Goal: Transaction & Acquisition: Purchase product/service

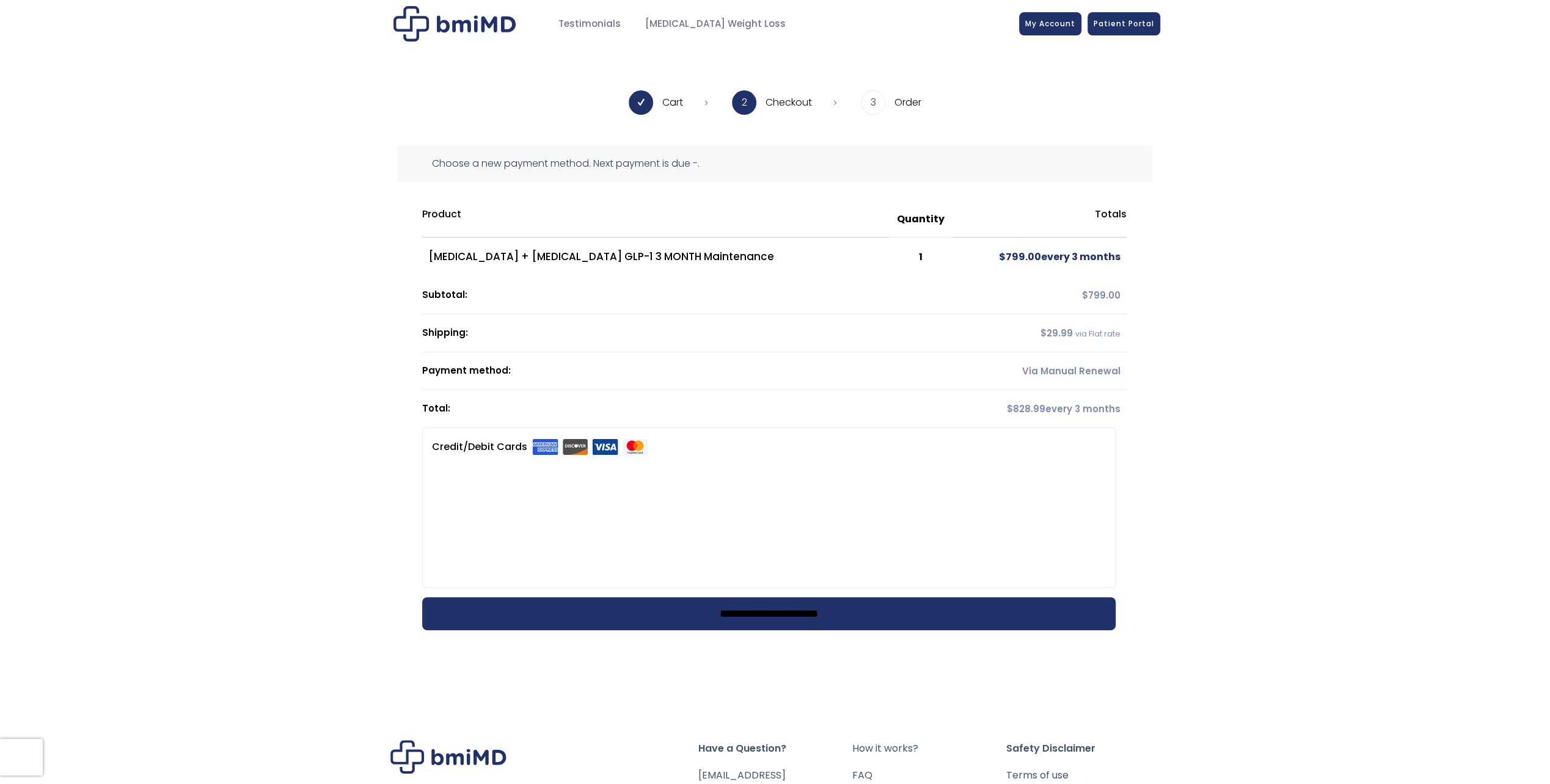
click at [905, 618] on input "**********" at bounding box center [769, 613] width 694 height 33
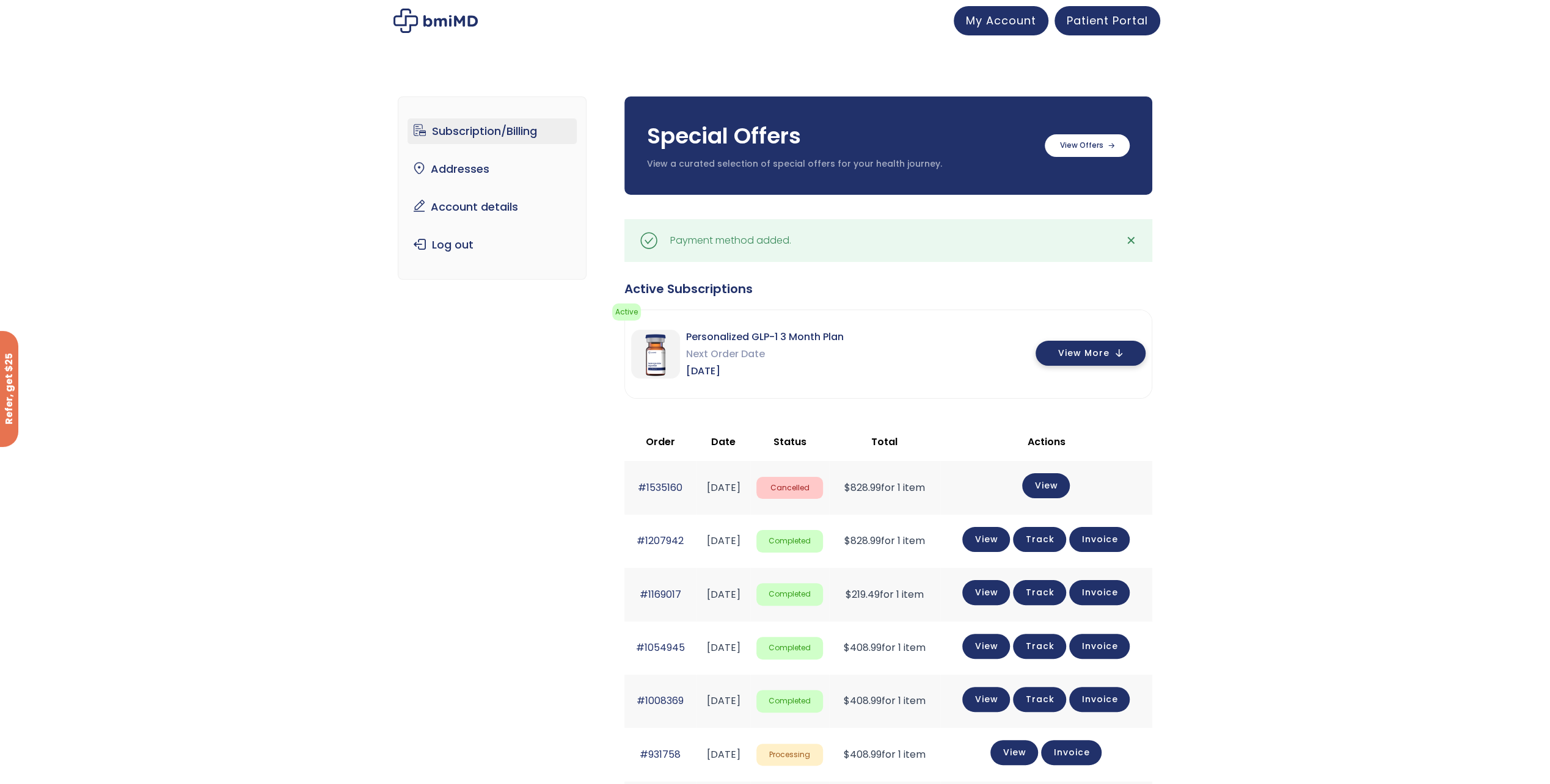
click at [1112, 349] on button "View More" at bounding box center [1091, 353] width 110 height 25
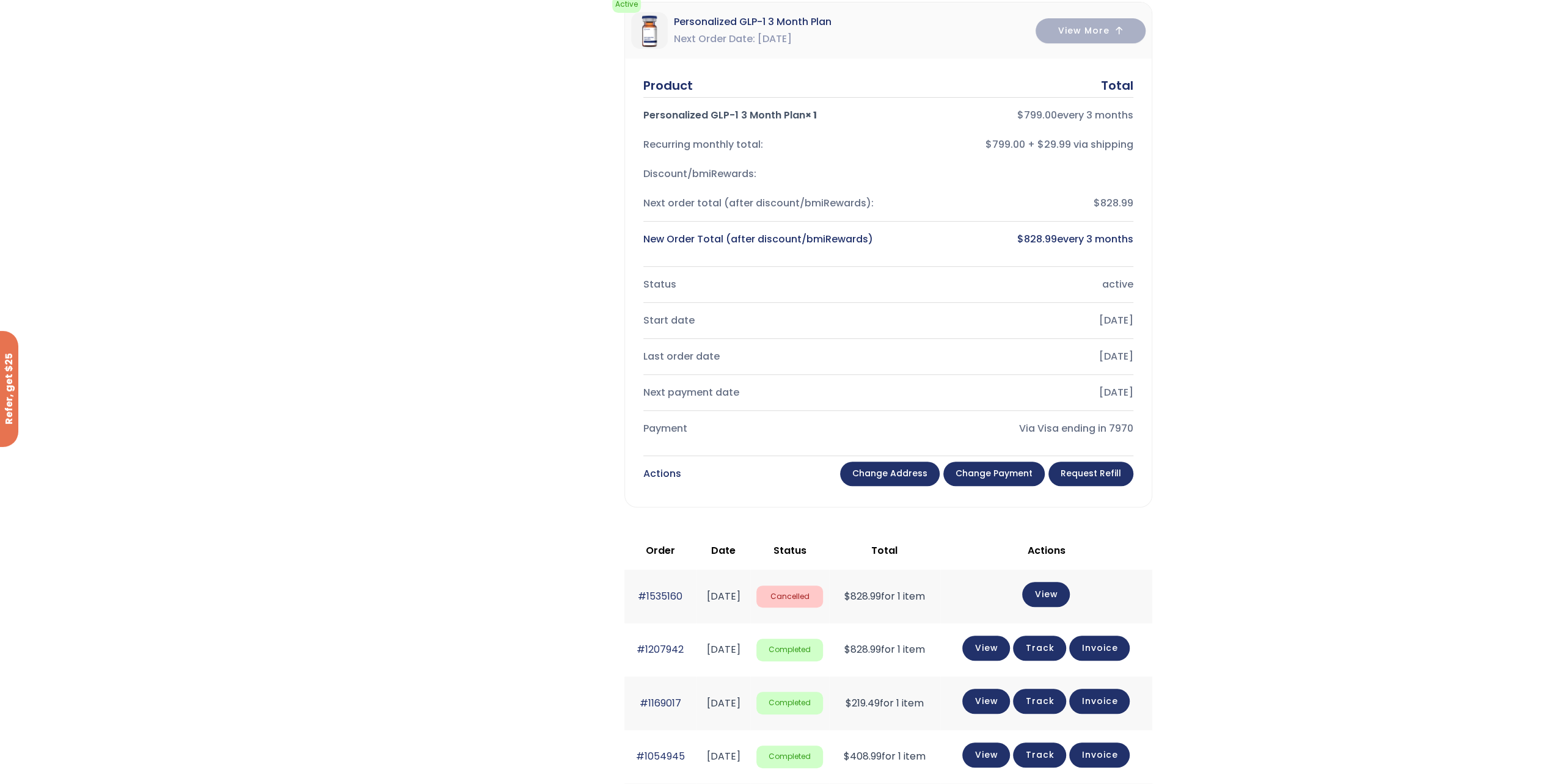
scroll to position [305, 0]
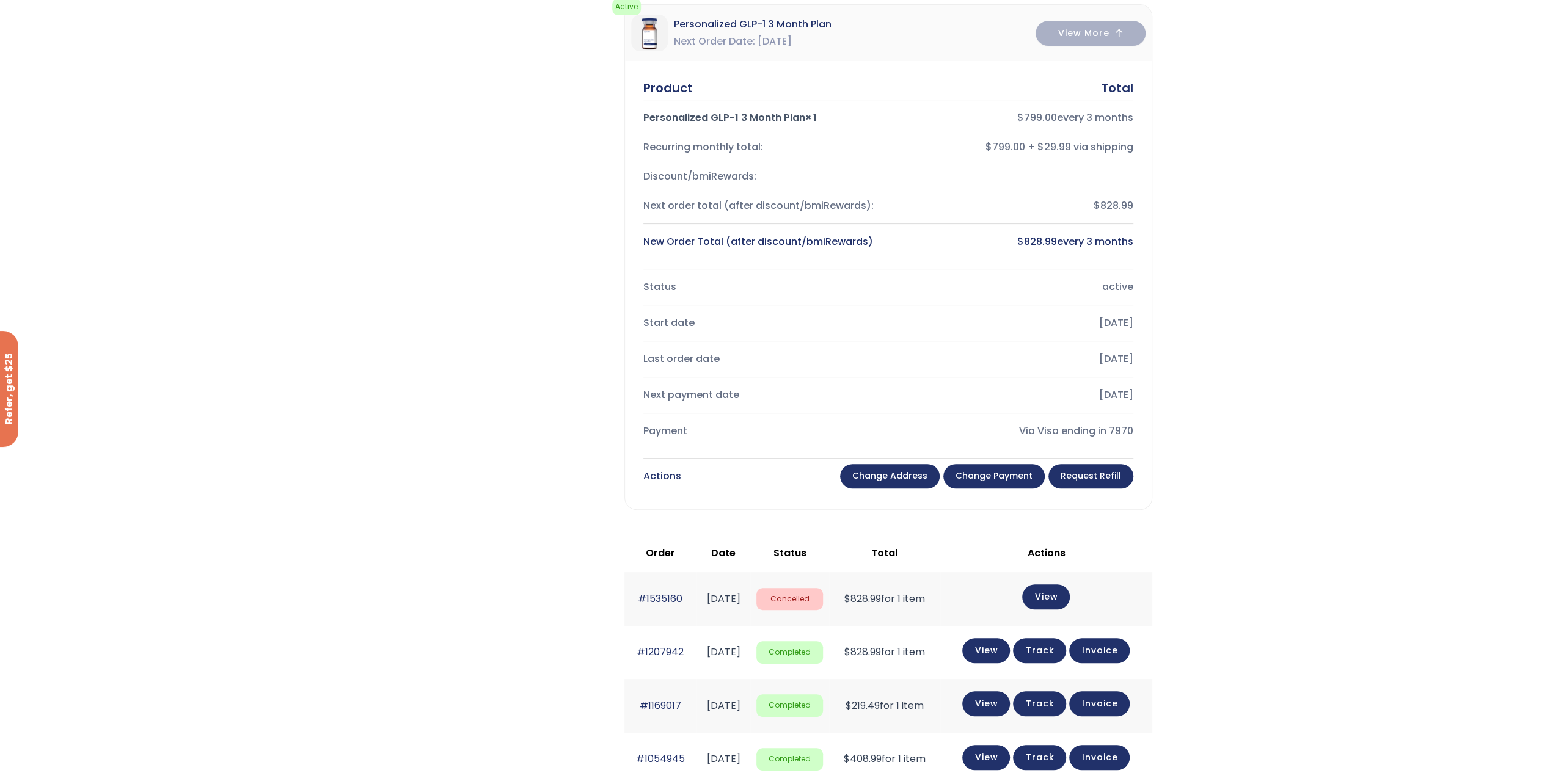
click at [1105, 477] on link "Request Refill" at bounding box center [1091, 476] width 85 height 24
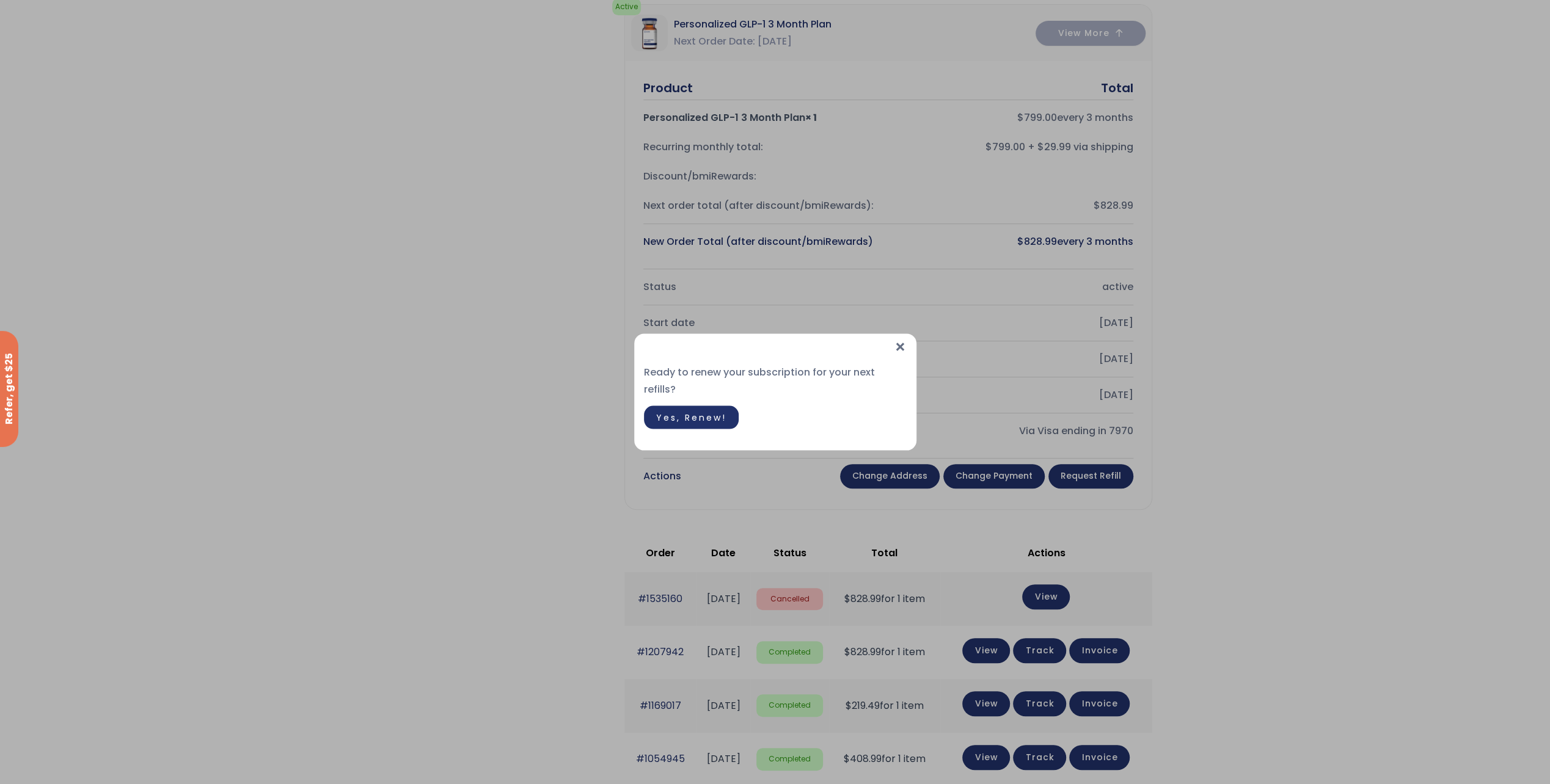
click at [710, 412] on span "Yes, Renew!" at bounding box center [691, 418] width 70 height 12
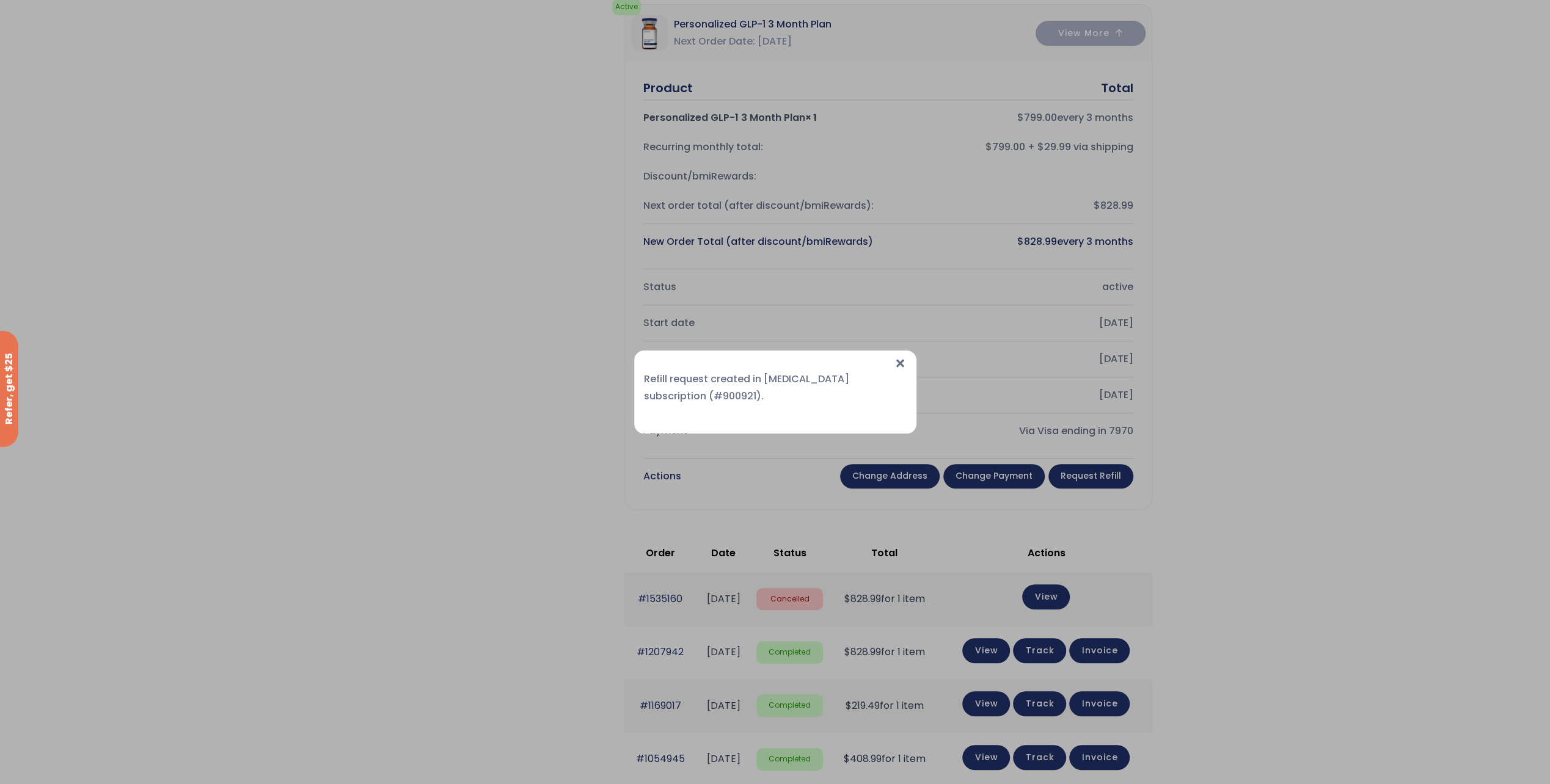
click at [900, 362] on span "×" at bounding box center [900, 363] width 13 height 26
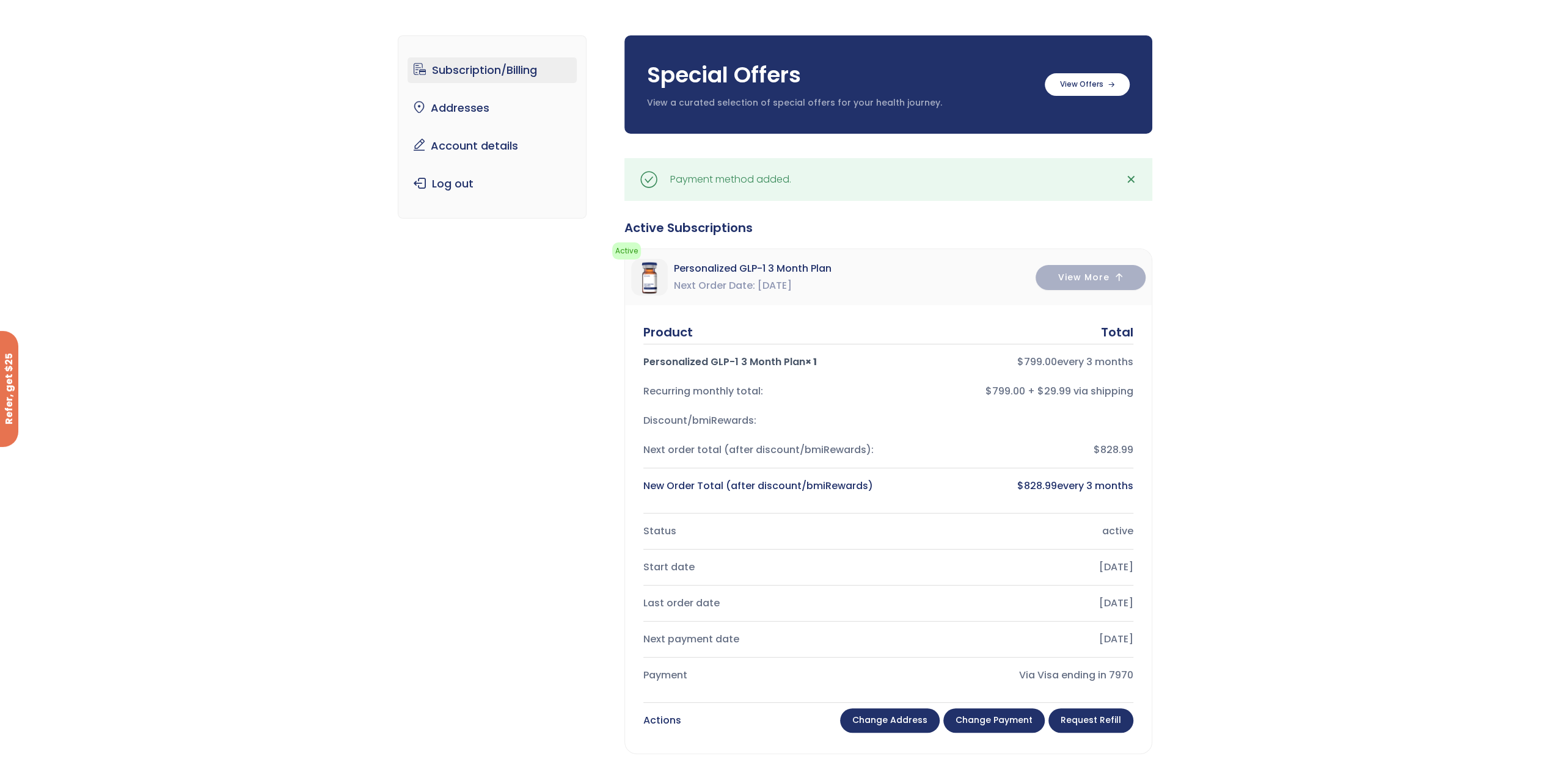
scroll to position [0, 0]
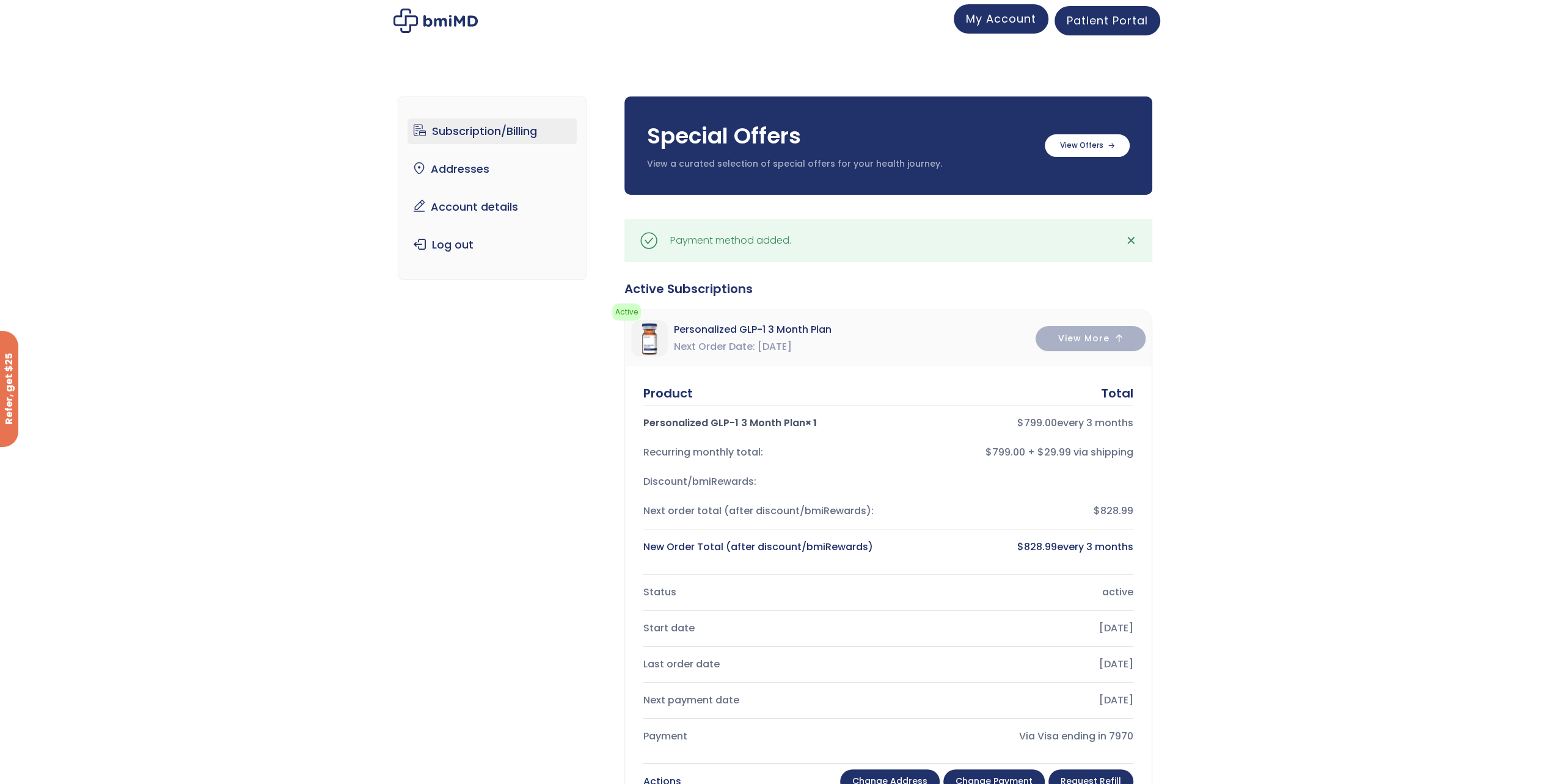
click at [992, 23] on span "My Account" at bounding box center [1001, 18] width 70 height 15
